Goal: Register for event/course

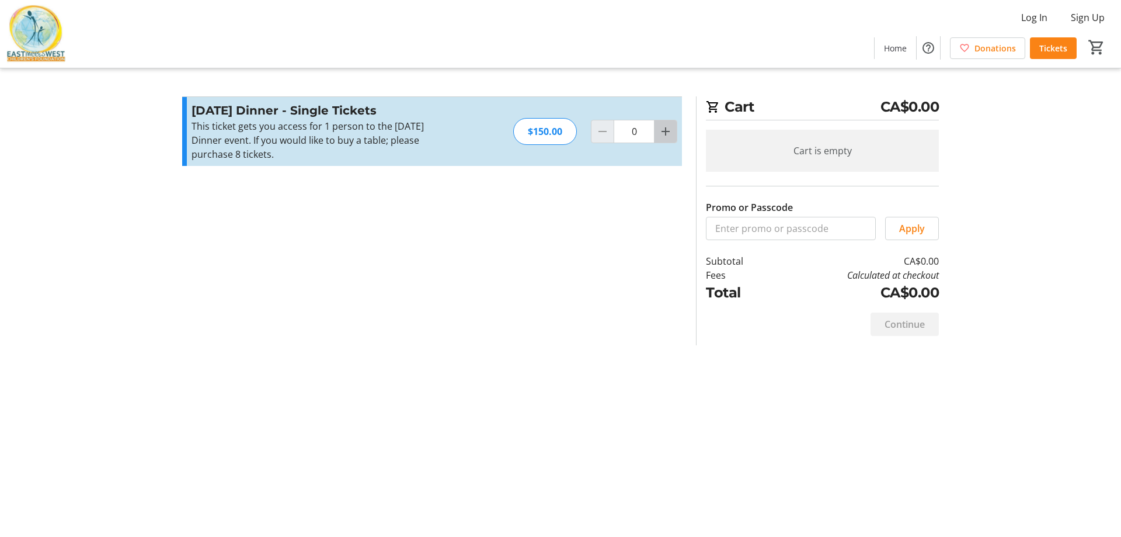
click at [665, 134] on mat-icon "Increment by one" at bounding box center [666, 131] width 14 height 14
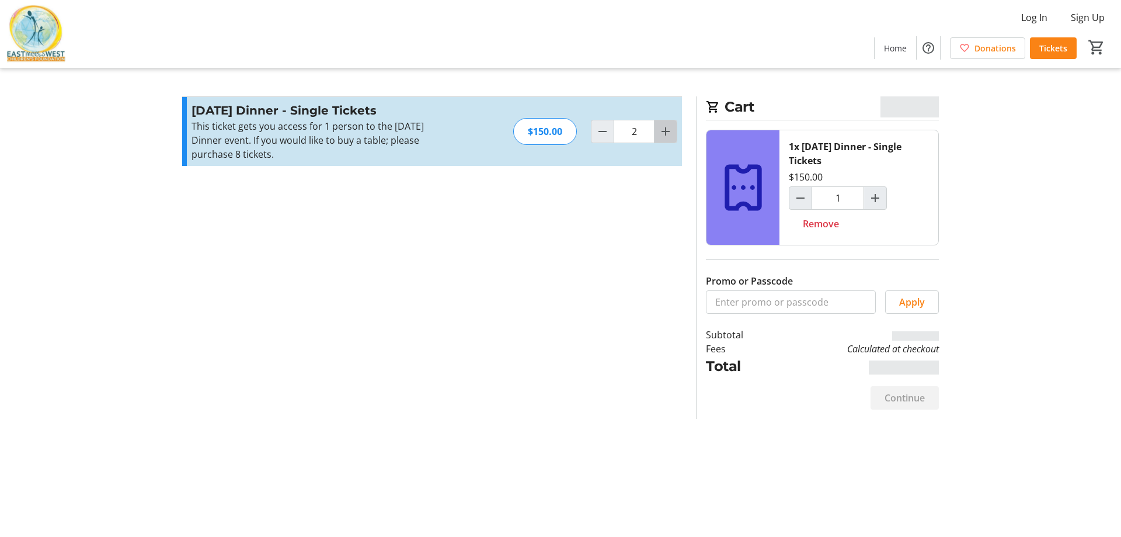
click at [665, 134] on mat-icon "Increment by one" at bounding box center [666, 131] width 14 height 14
type input "3"
type input "2"
click at [665, 134] on mat-icon "Increment by one" at bounding box center [666, 131] width 14 height 14
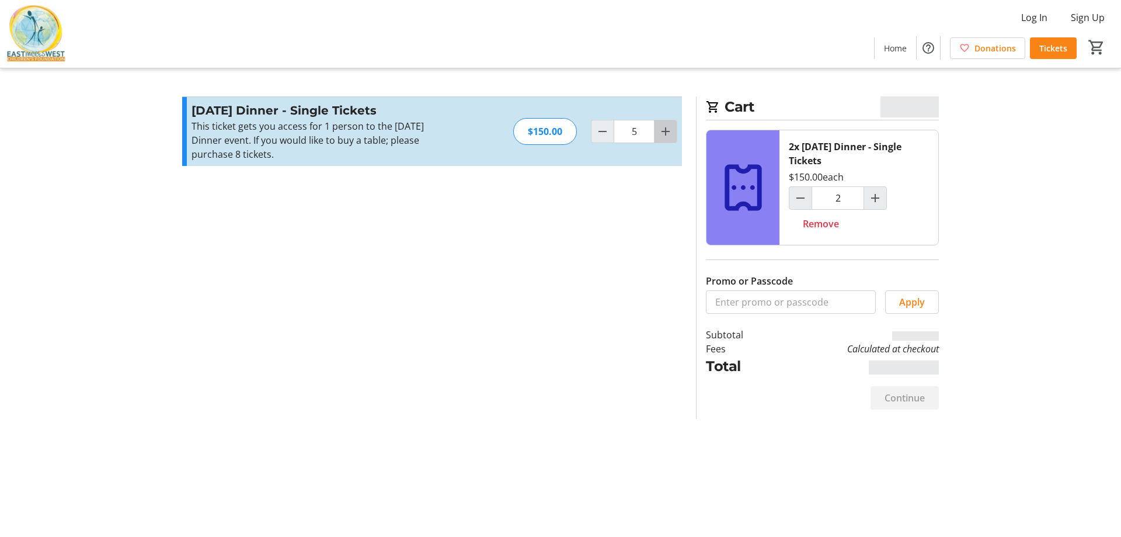
click at [665, 134] on mat-icon "Increment by one" at bounding box center [666, 131] width 14 height 14
type input "8"
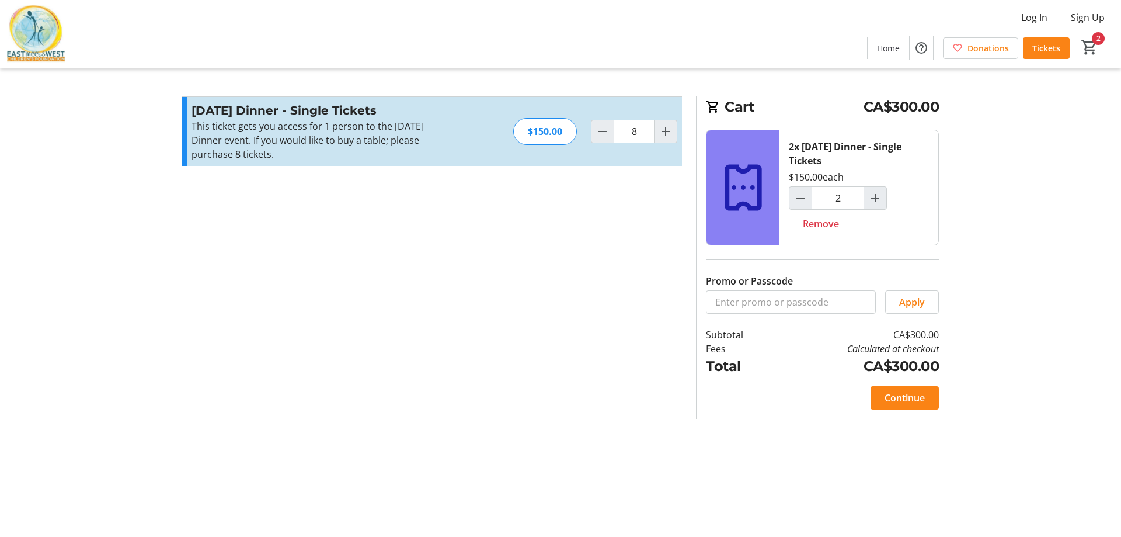
type input "8"
click at [1041, 22] on span "Log In" at bounding box center [1035, 18] width 26 height 14
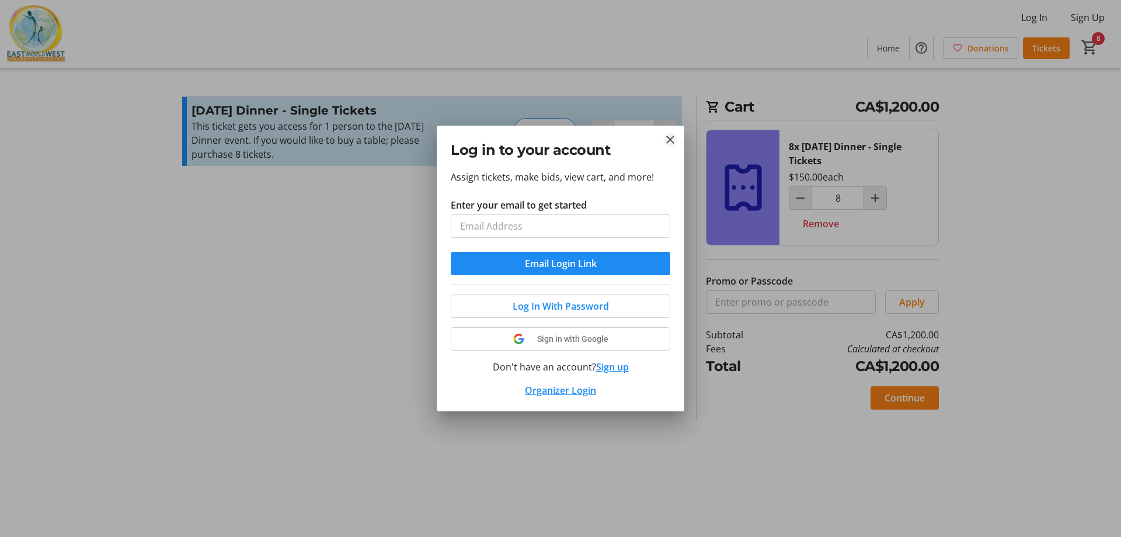
click at [671, 138] on mat-icon "Close" at bounding box center [670, 140] width 14 height 14
